Goal: Information Seeking & Learning: Learn about a topic

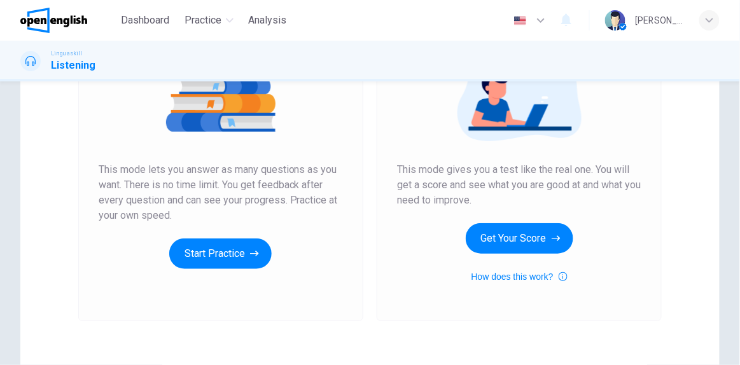
scroll to position [179, 0]
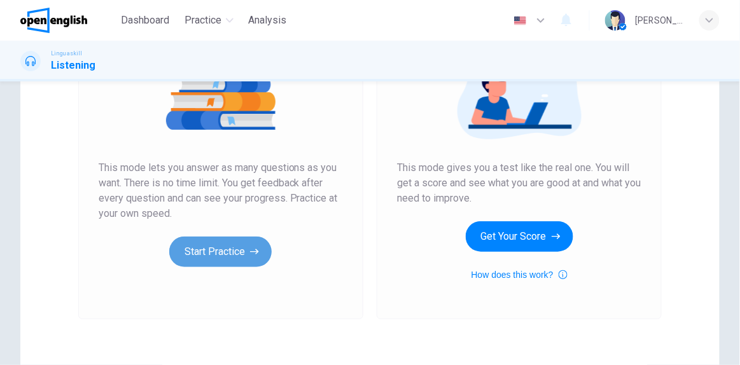
click at [235, 249] on button "Start Practice" at bounding box center [220, 252] width 102 height 31
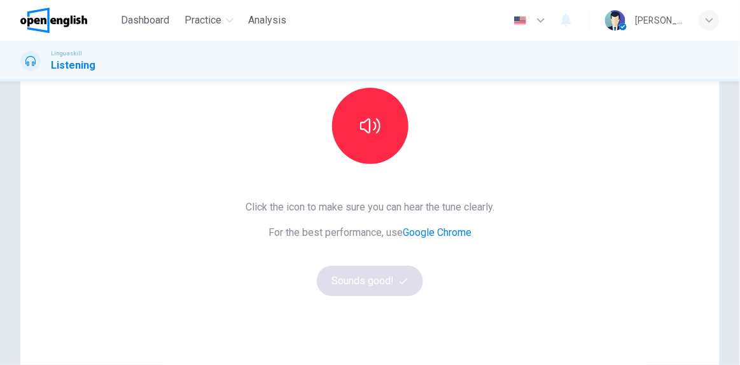
scroll to position [122, 0]
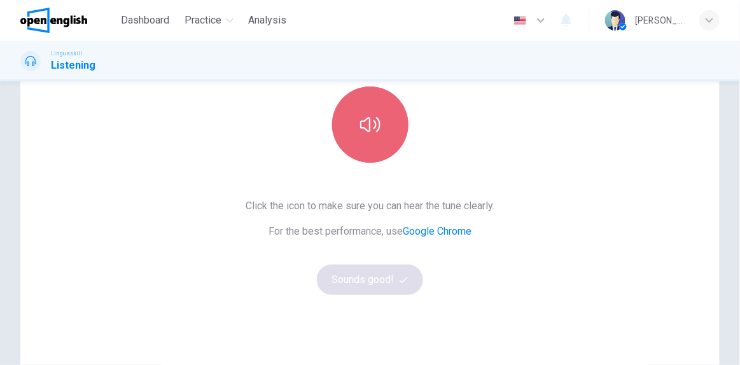
click at [369, 121] on icon "button" at bounding box center [370, 124] width 20 height 20
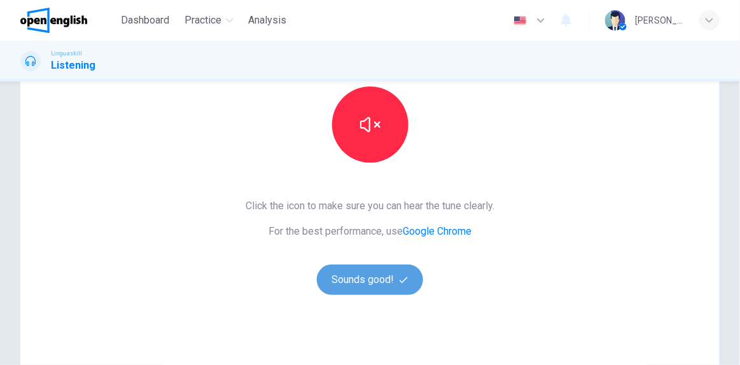
click at [346, 271] on button "Sounds good!" at bounding box center [370, 280] width 107 height 31
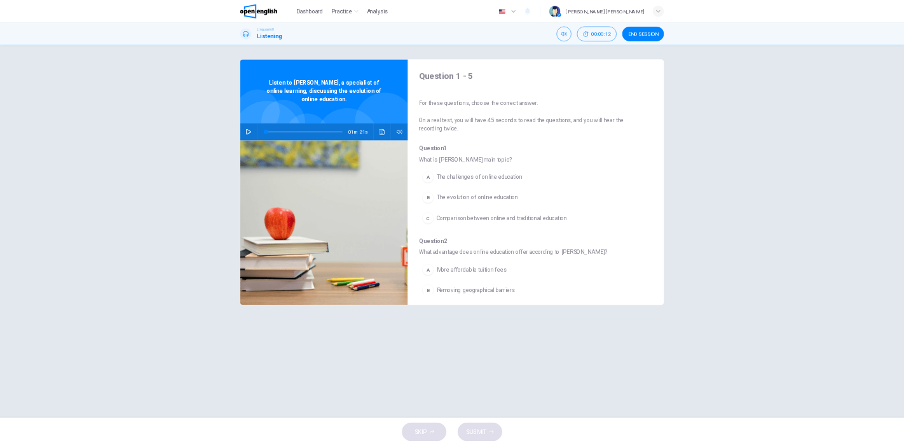
scroll to position [0, 0]
click at [444, 231] on button "button" at bounding box center [448, 237] width 20 height 31
click at [446, 234] on icon "button" at bounding box center [447, 237] width 9 height 10
type input "*"
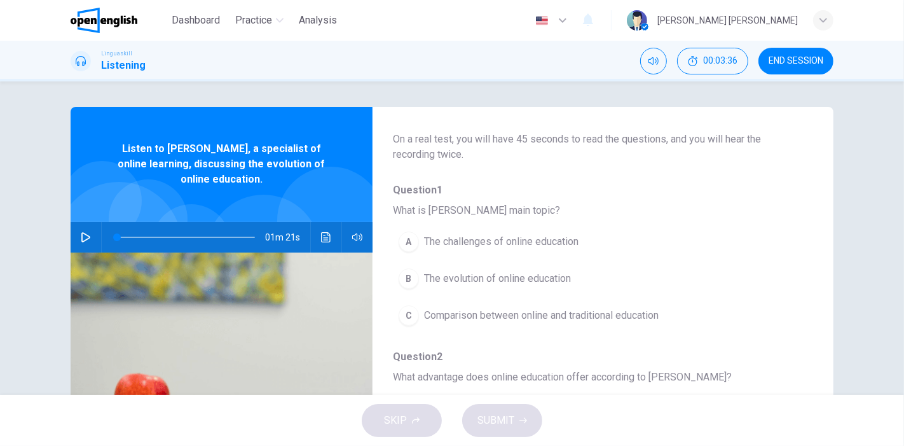
scroll to position [109, 0]
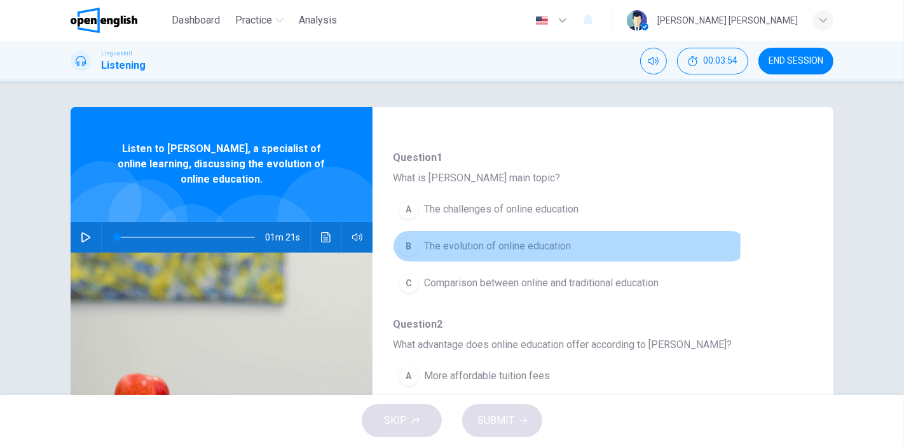
click at [399, 240] on div "B" at bounding box center [409, 246] width 20 height 20
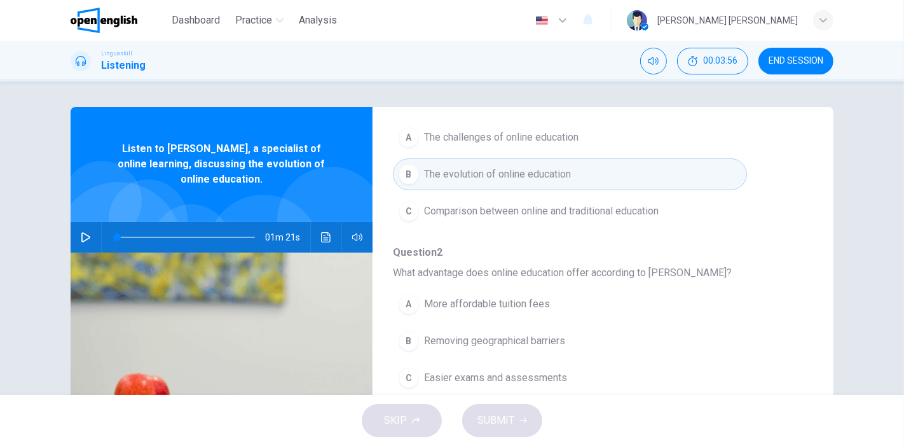
scroll to position [243, 0]
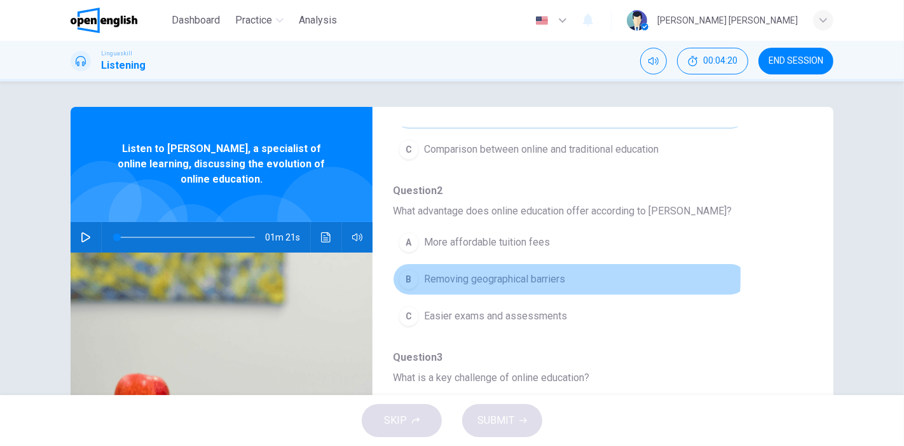
click at [409, 273] on div "B" at bounding box center [409, 279] width 20 height 20
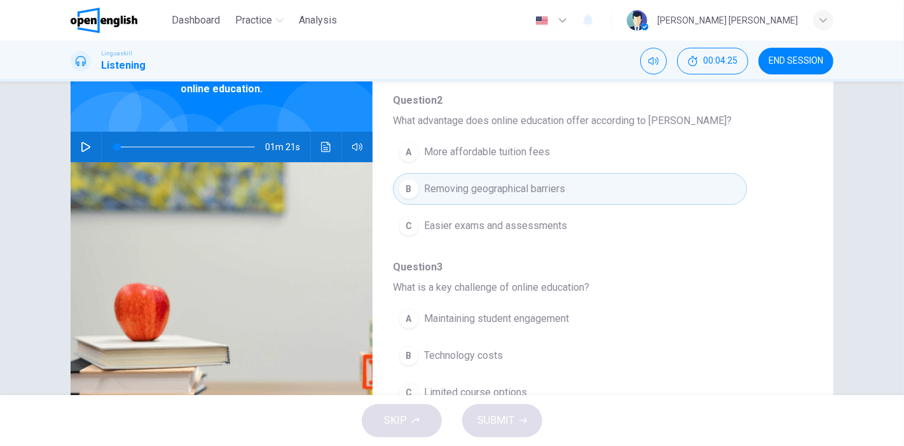
scroll to position [92, 0]
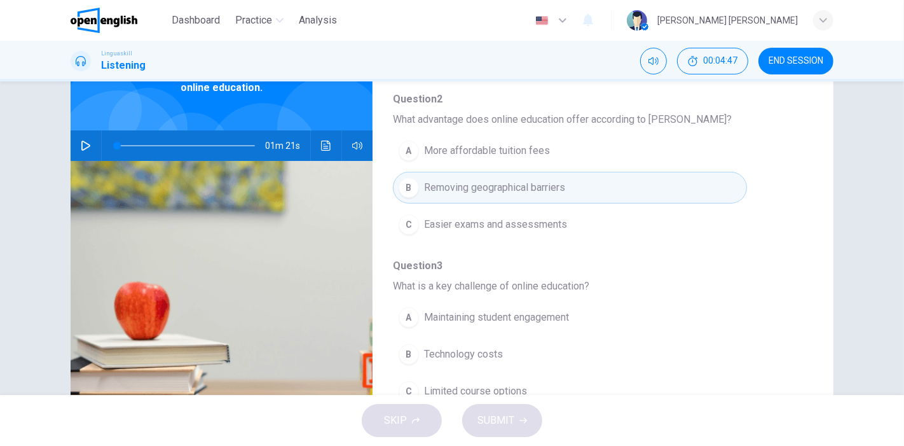
drag, startPoint x: 802, startPoint y: 226, endPoint x: 806, endPoint y: 261, distance: 35.3
click at [739, 261] on div "Question 1 - 5 For these questions, choose the correct answer. On a real test, …" at bounding box center [593, 236] width 441 height 401
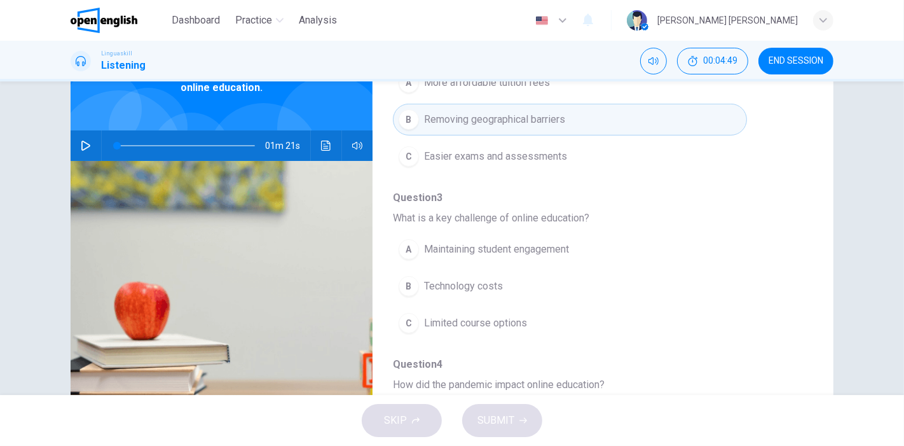
scroll to position [334, 0]
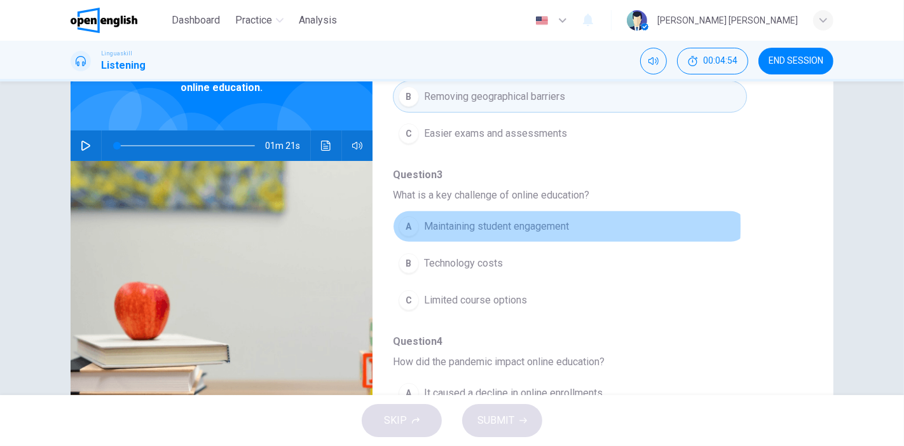
click at [408, 223] on div "A" at bounding box center [409, 226] width 20 height 20
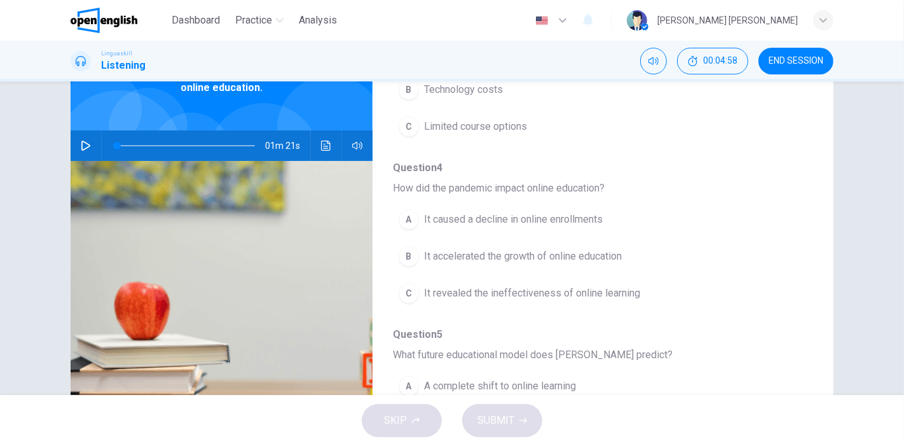
scroll to position [510, 0]
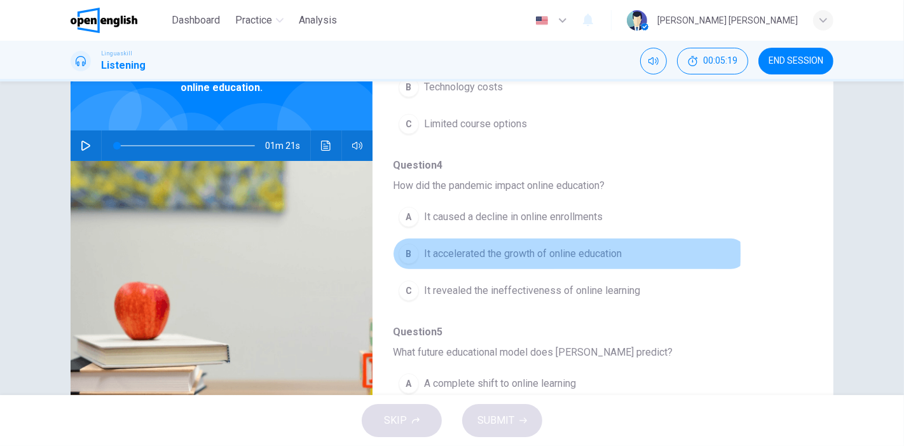
click at [404, 249] on div "B" at bounding box center [409, 254] width 20 height 20
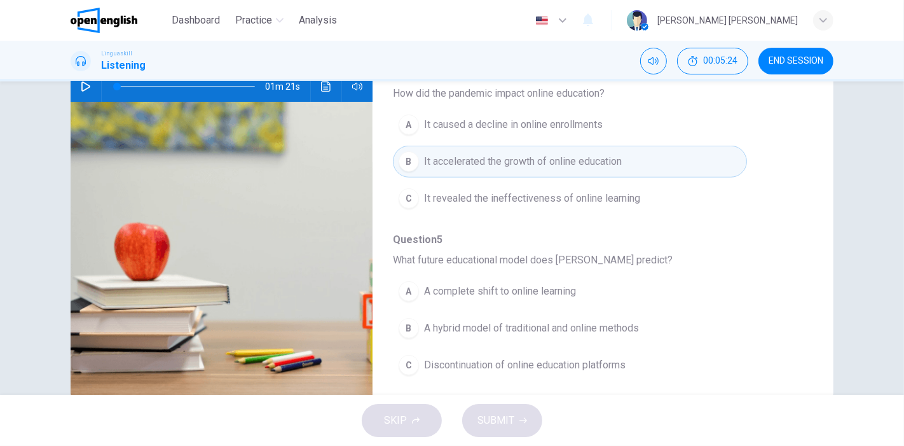
scroll to position [179, 0]
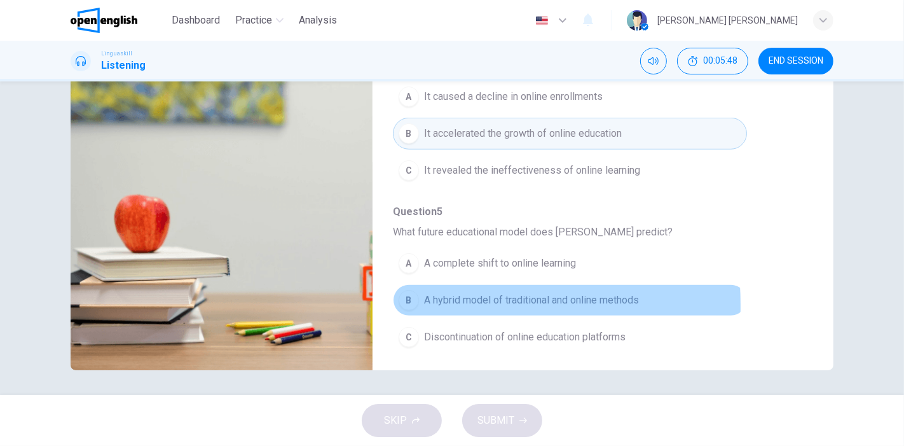
click at [403, 300] on div "B" at bounding box center [409, 300] width 20 height 20
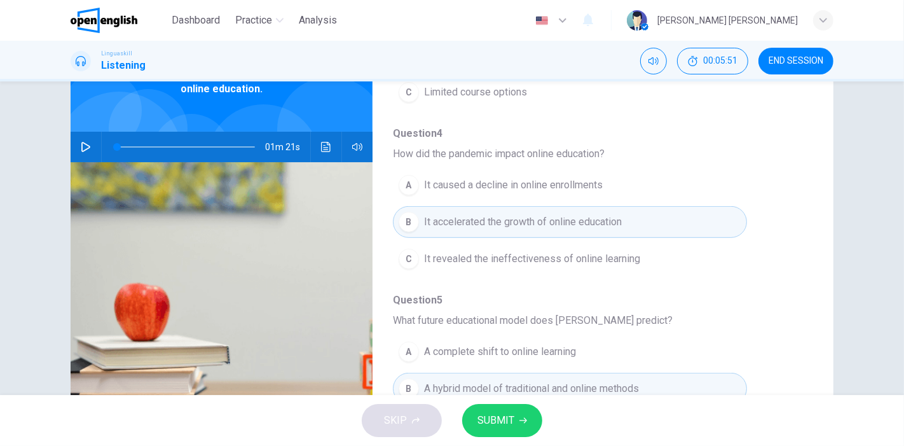
scroll to position [54, 0]
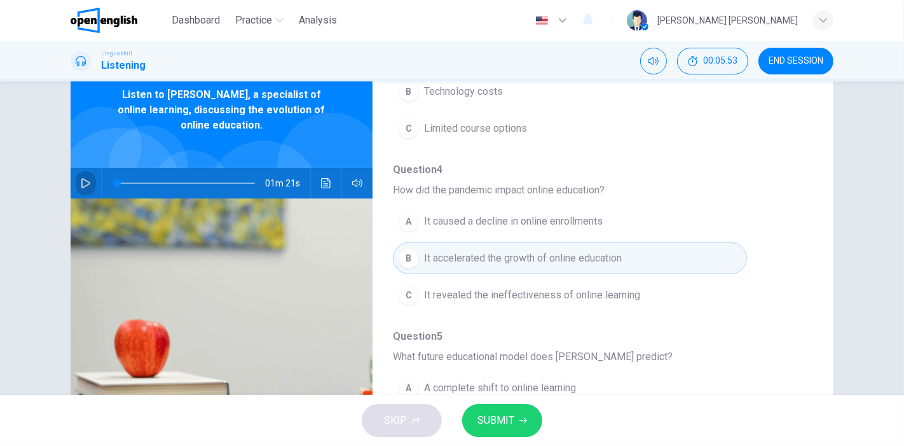
click at [81, 181] on icon "button" at bounding box center [86, 183] width 10 height 10
type input "*"
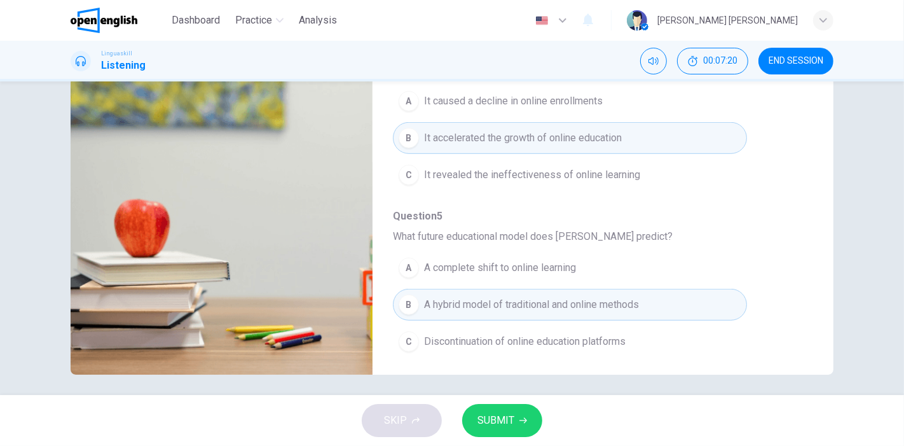
scroll to position [179, 0]
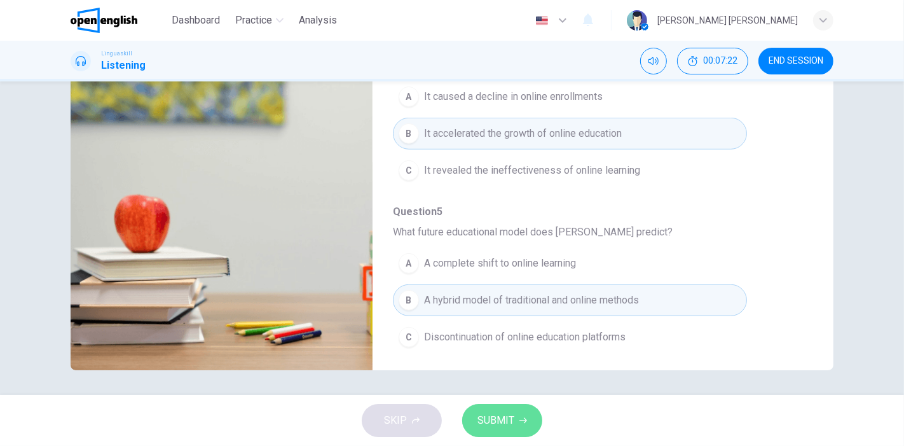
click at [483, 364] on span "SUBMIT" at bounding box center [496, 420] width 37 height 18
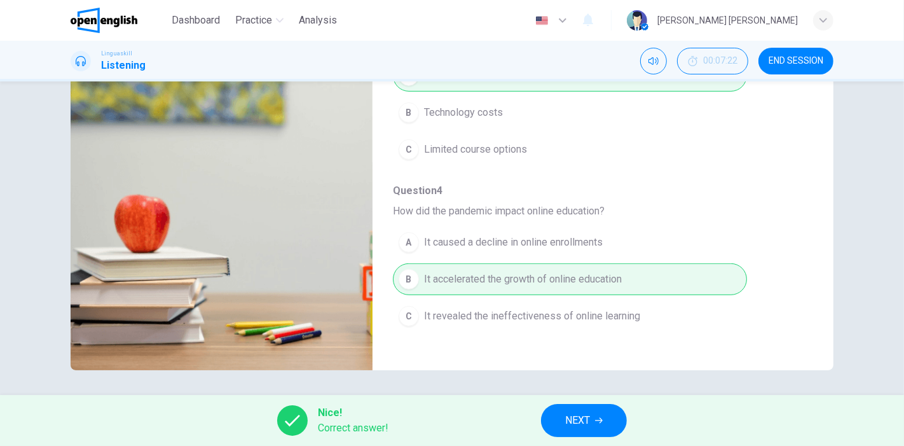
scroll to position [543, 0]
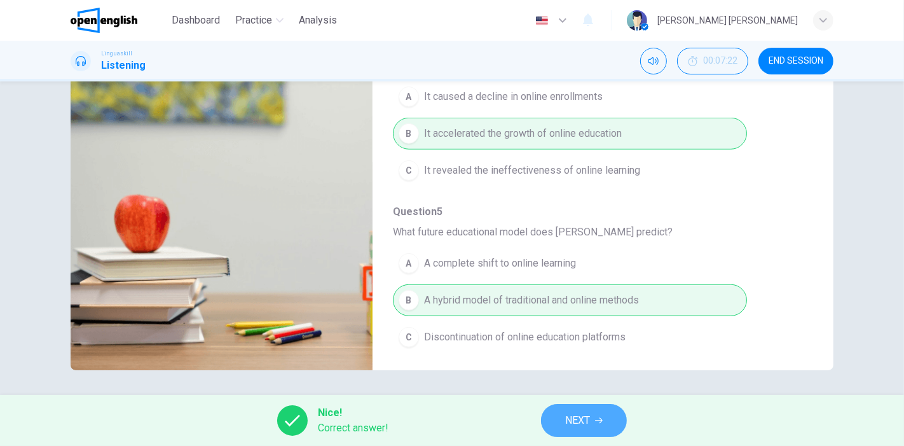
click at [588, 364] on span "NEXT" at bounding box center [577, 420] width 25 height 18
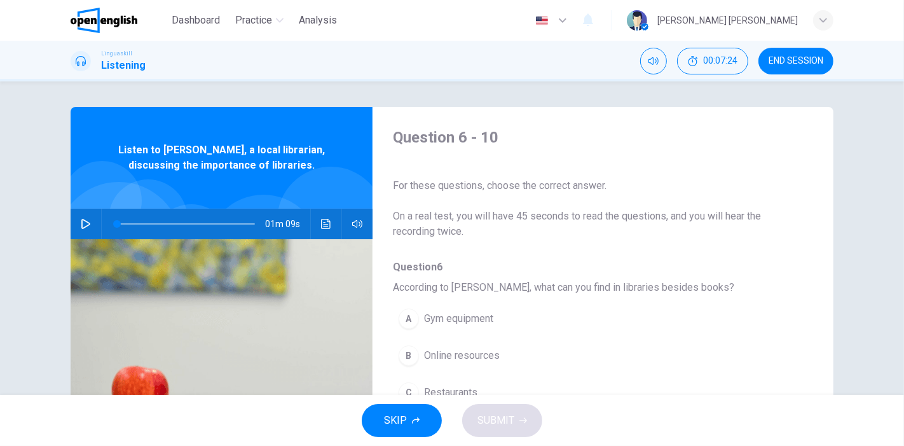
drag, startPoint x: 893, startPoint y: 165, endPoint x: 893, endPoint y: 195, distance: 29.9
click at [739, 195] on div "Question 6 - 10 For these questions, choose the correct answer. On a real test,…" at bounding box center [452, 238] width 904 height 314
click at [81, 225] on icon "button" at bounding box center [86, 224] width 10 height 10
type input "*"
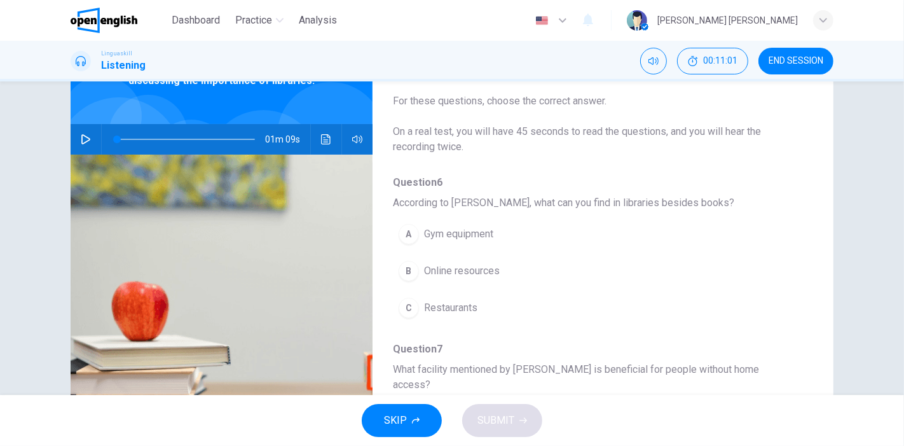
scroll to position [113, 0]
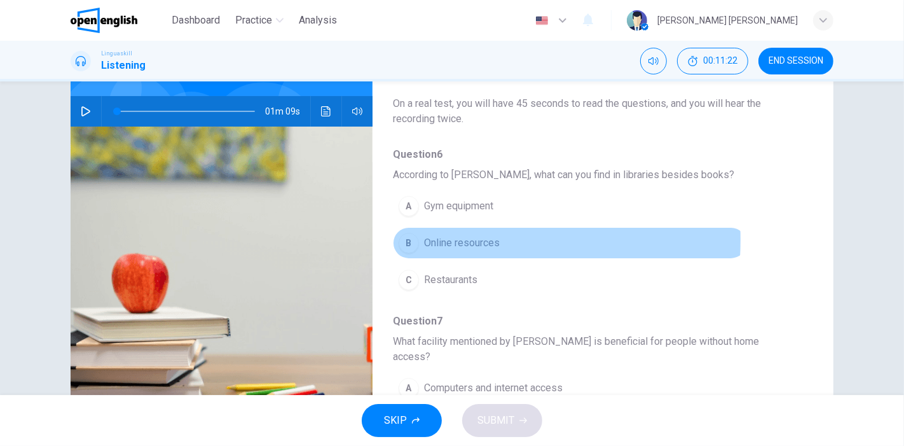
click at [403, 238] on div "B" at bounding box center [409, 243] width 20 height 20
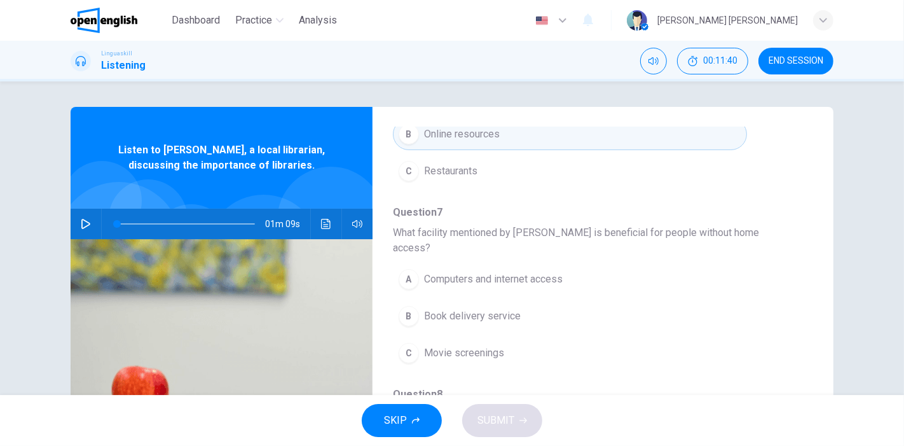
scroll to position [226, 0]
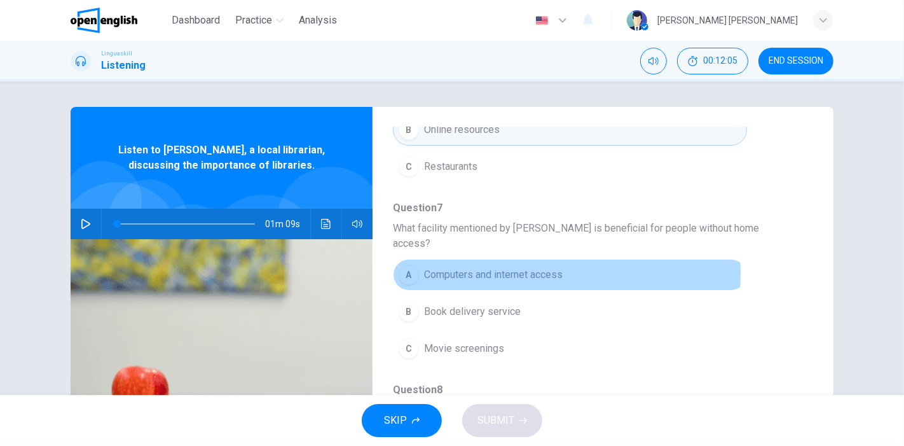
click at [404, 265] on div "A" at bounding box center [409, 275] width 20 height 20
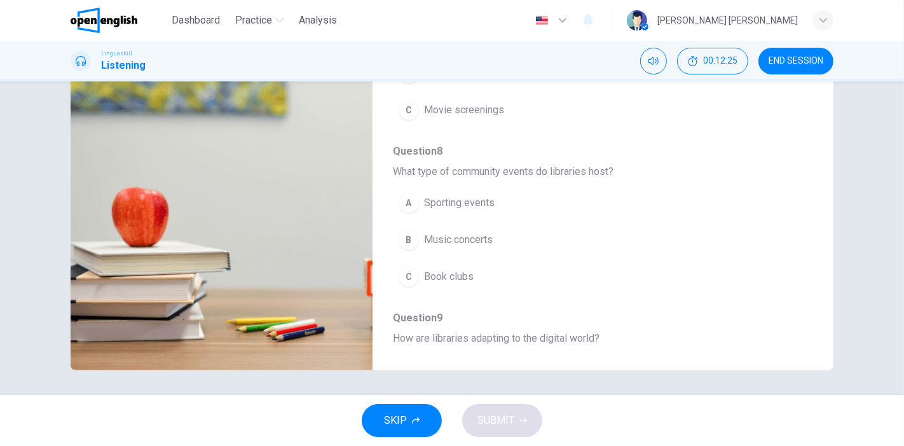
scroll to position [281, 0]
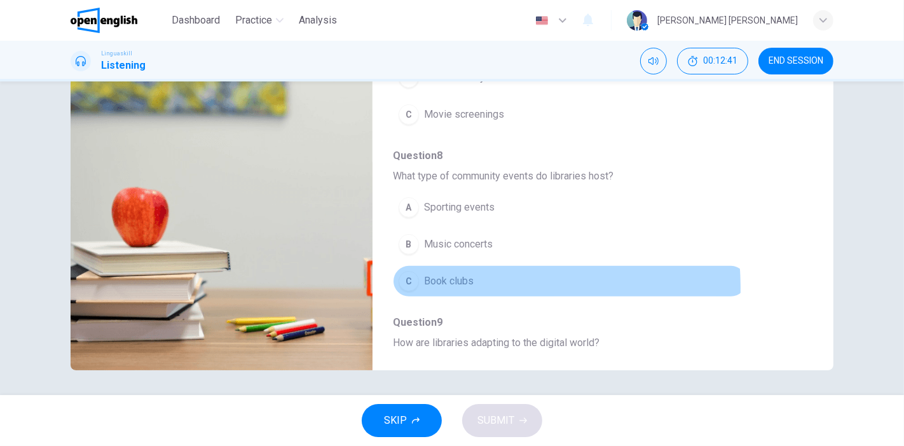
click at [404, 271] on div "C" at bounding box center [409, 281] width 20 height 20
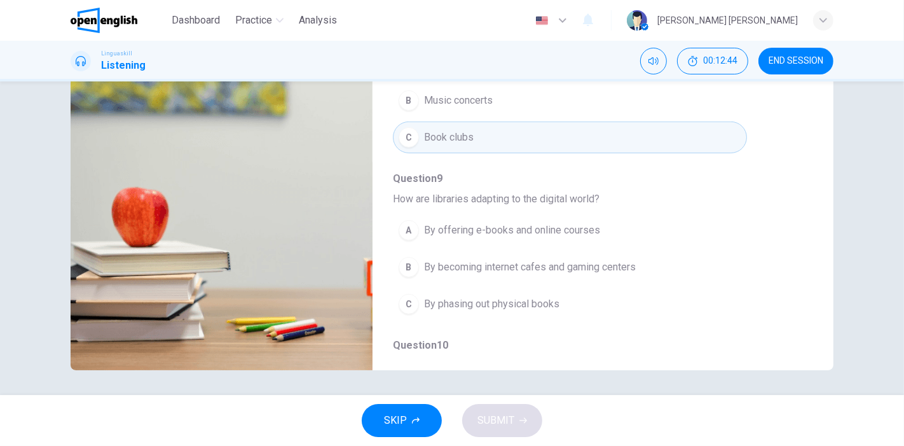
scroll to position [424, 0]
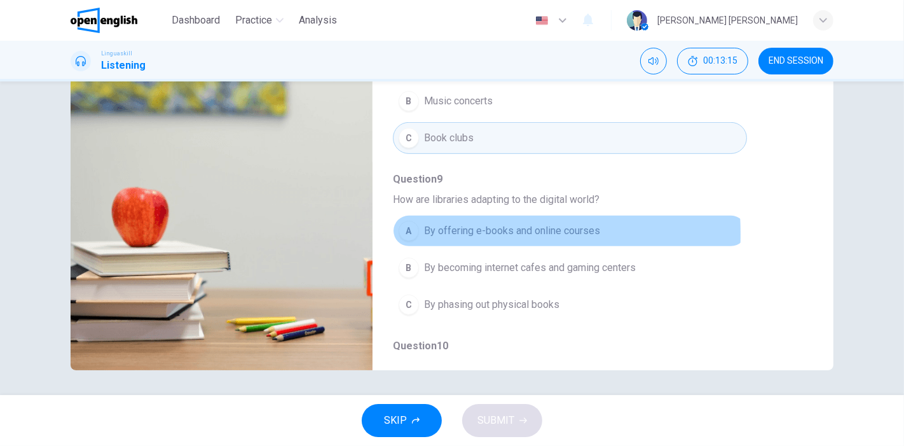
click at [401, 221] on div "A" at bounding box center [409, 231] width 20 height 20
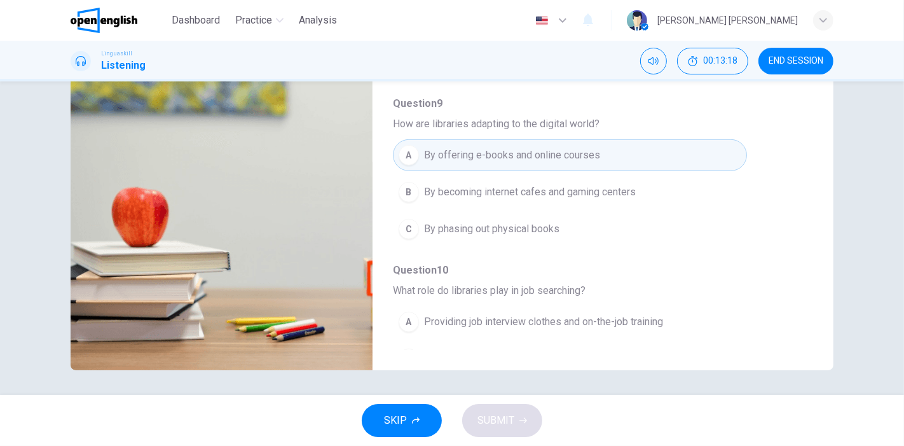
scroll to position [543, 0]
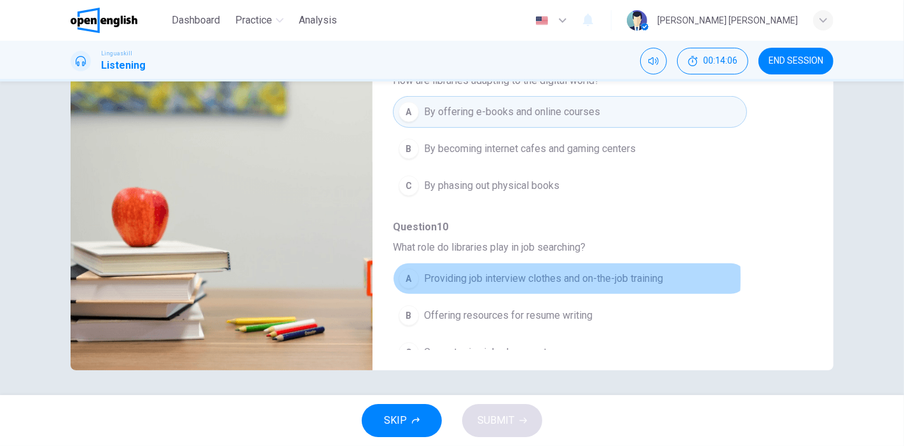
click at [407, 268] on div "A" at bounding box center [409, 278] width 20 height 20
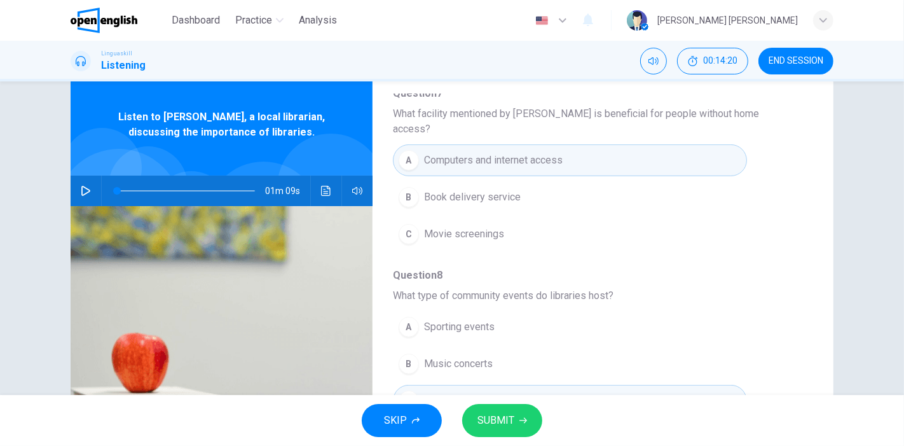
scroll to position [0, 0]
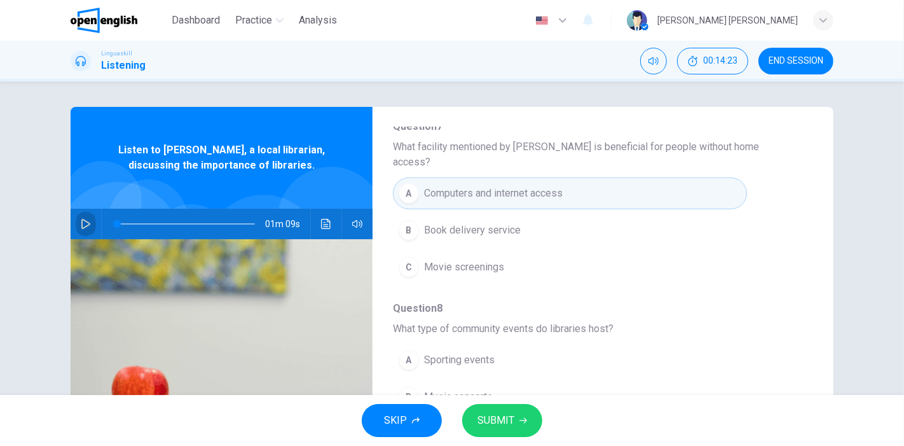
click at [87, 221] on button "button" at bounding box center [86, 224] width 20 height 31
type input "*"
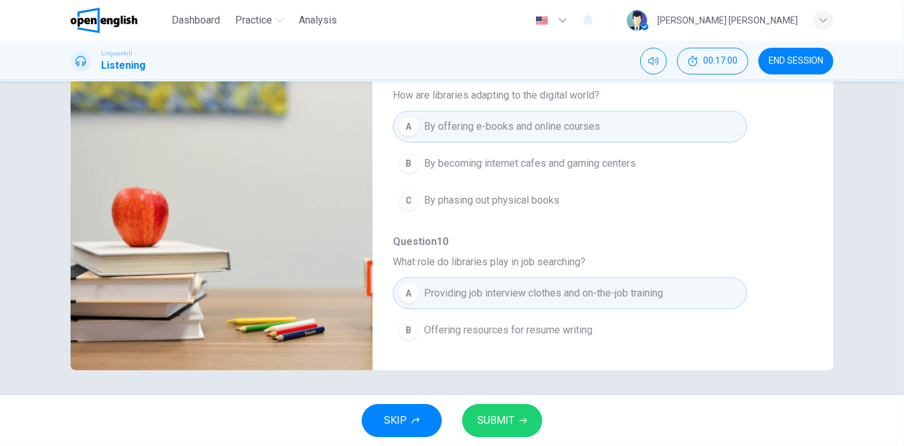
scroll to position [543, 0]
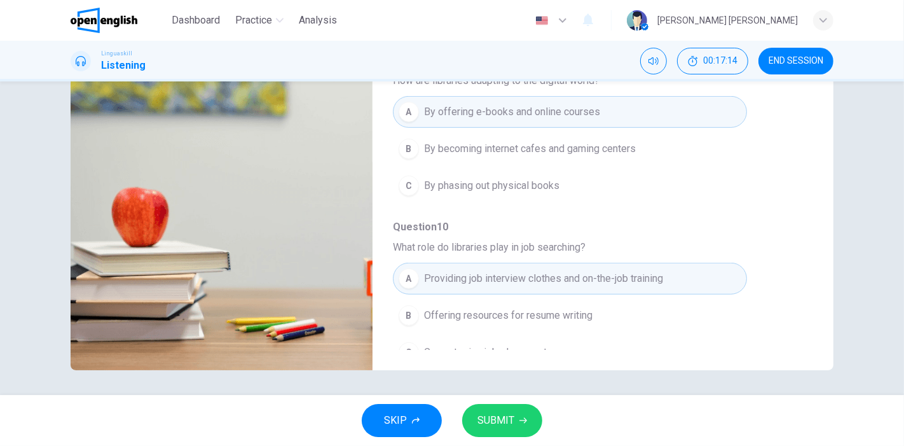
click at [520, 364] on button "SUBMIT" at bounding box center [502, 420] width 80 height 33
